Goal: Task Accomplishment & Management: Use online tool/utility

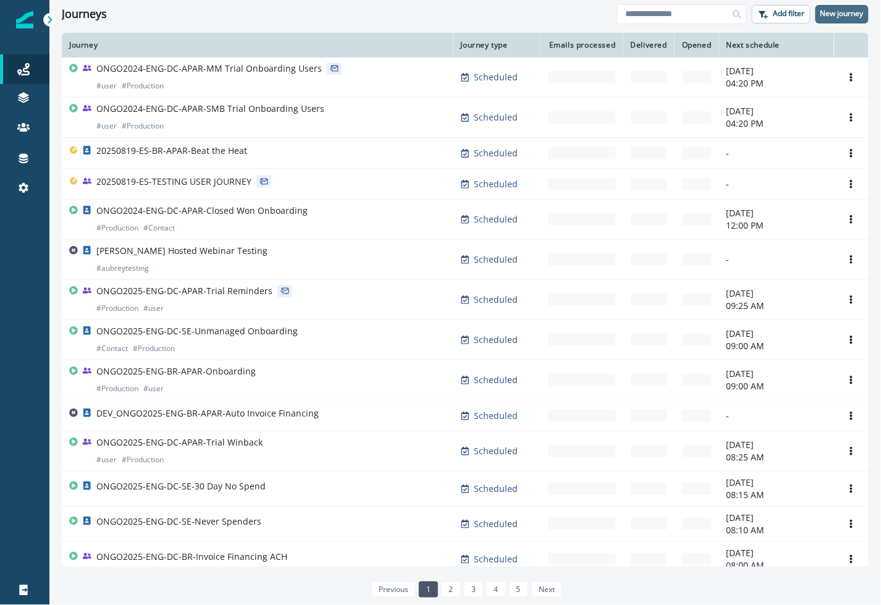
click at [841, 12] on p "New journey" at bounding box center [841, 13] width 43 height 9
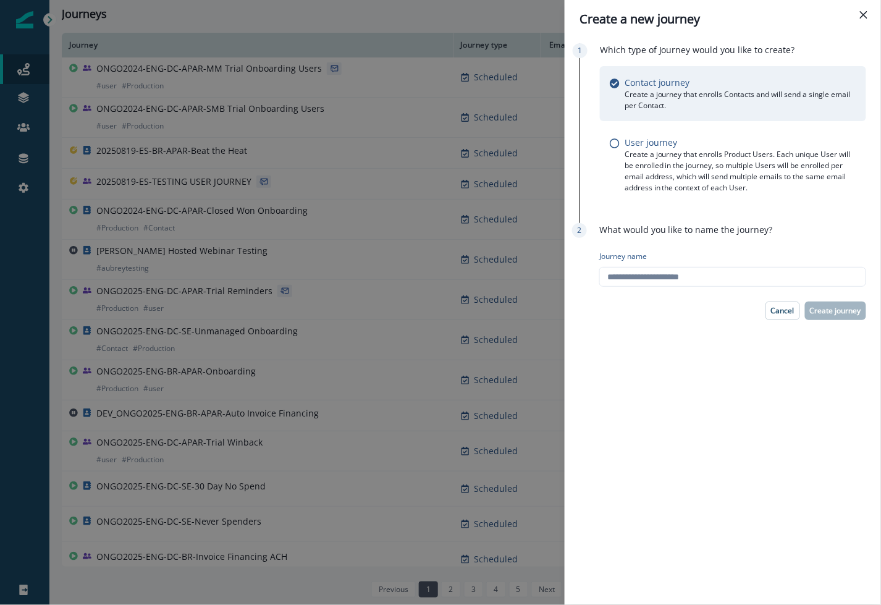
click at [278, 23] on div "Create a new journey Which type of Journey would you like to create? Contact jo…" at bounding box center [440, 302] width 881 height 605
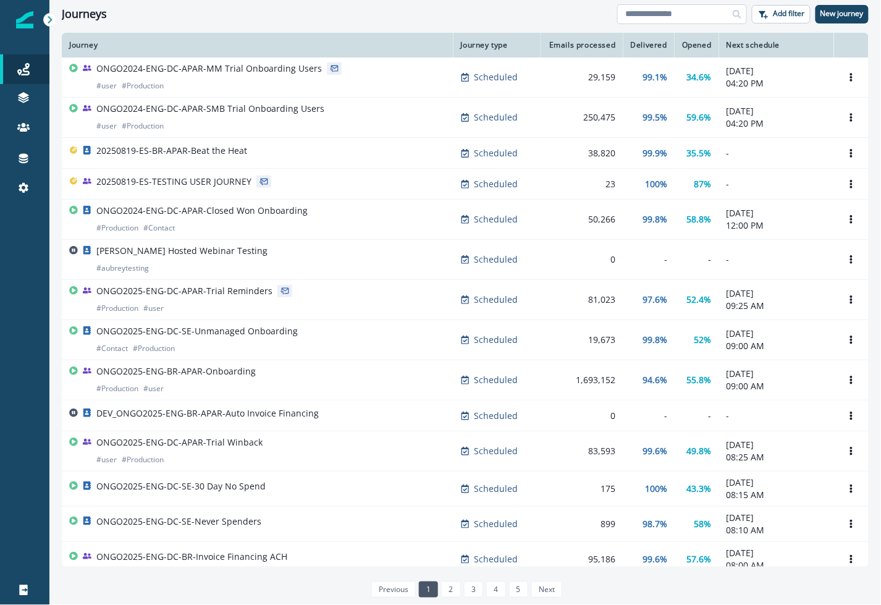
click at [661, 15] on input at bounding box center [682, 14] width 130 height 20
type input "*"
type input "****"
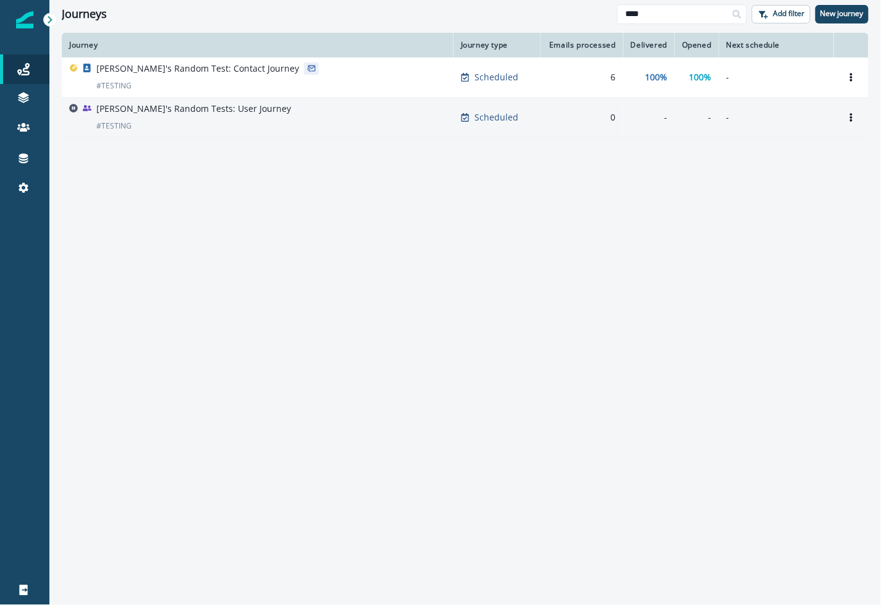
click at [265, 114] on div "[PERSON_NAME]'s Random Tests: User Journey # TESTING" at bounding box center [257, 118] width 377 height 30
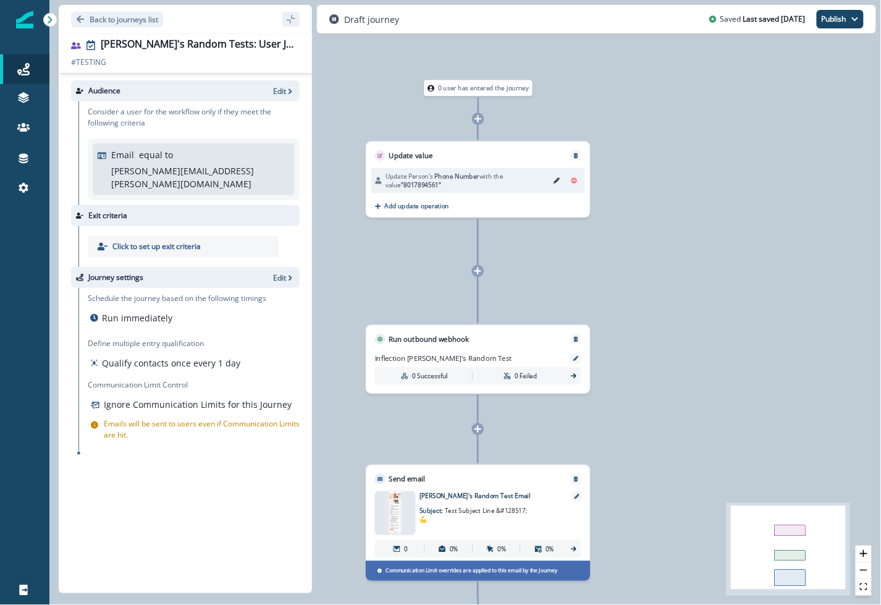
click at [480, 117] on icon at bounding box center [478, 119] width 8 height 8
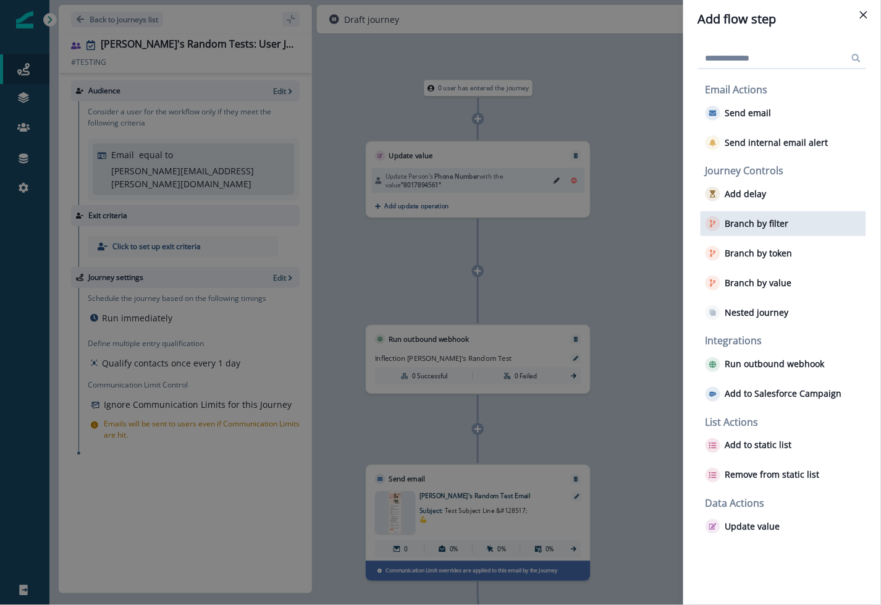
click at [786, 221] on p "Branch by filter" at bounding box center [757, 224] width 64 height 10
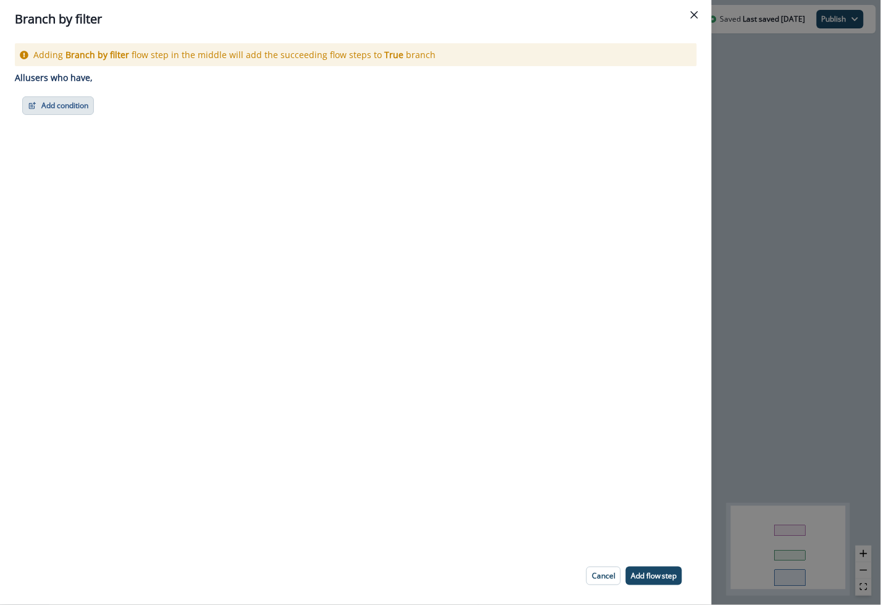
click at [54, 109] on button "Add condition" at bounding box center [58, 105] width 72 height 19
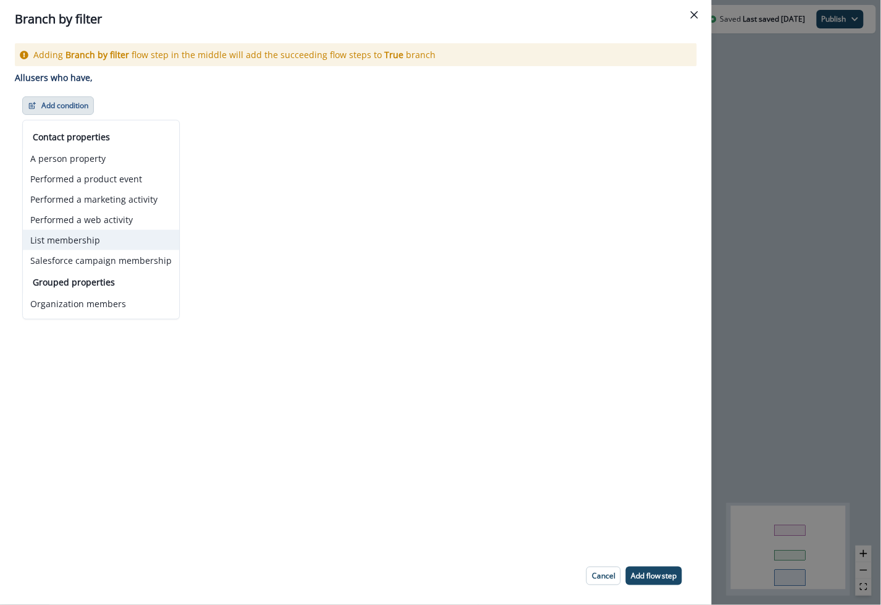
click at [130, 233] on button "List membership" at bounding box center [101, 240] width 156 height 20
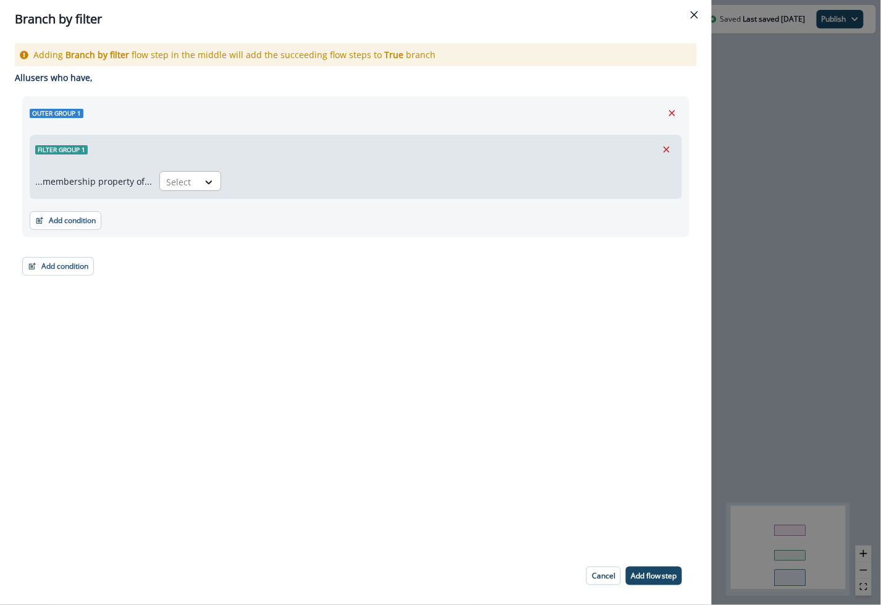
click at [183, 177] on div at bounding box center [179, 181] width 26 height 15
click at [182, 216] on div "in" at bounding box center [186, 209] width 62 height 23
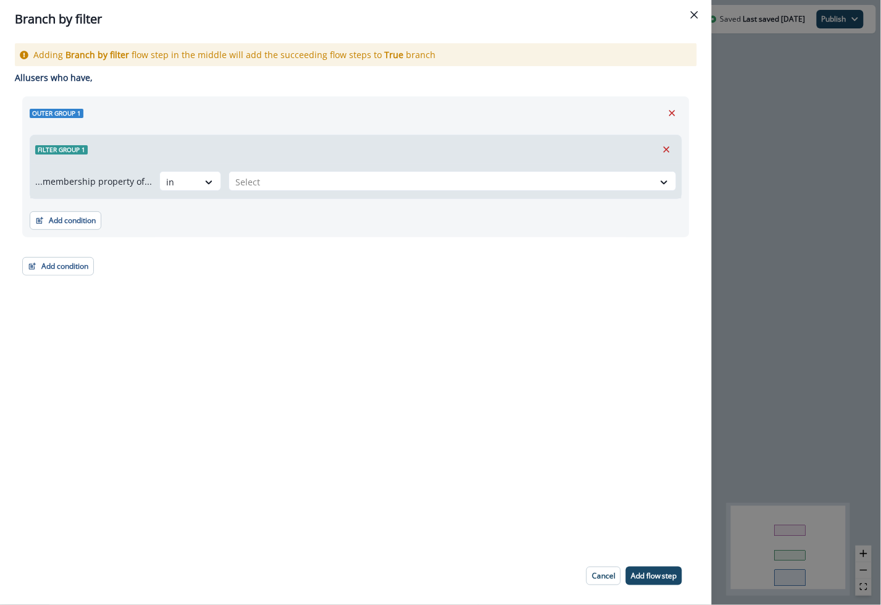
click at [268, 285] on div "Adding Branch by filter flow step in the middle will add the succeeding flow st…" at bounding box center [355, 292] width 711 height 508
click at [267, 176] on div at bounding box center [441, 181] width 412 height 15
